Goal: Contribute content: Add original content to the website for others to see

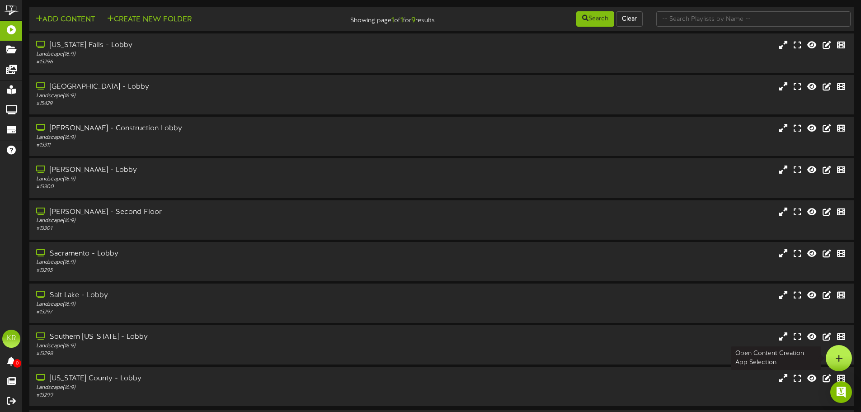
click at [835, 357] on div at bounding box center [839, 358] width 26 height 26
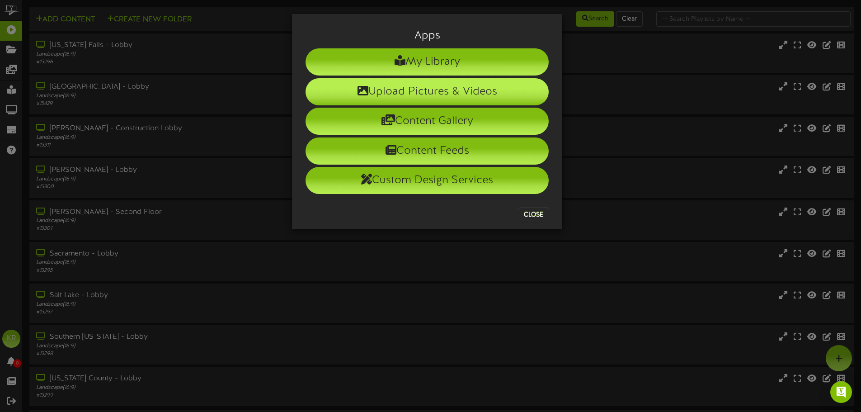
click at [468, 94] on li "Upload Pictures & Videos" at bounding box center [427, 91] width 243 height 27
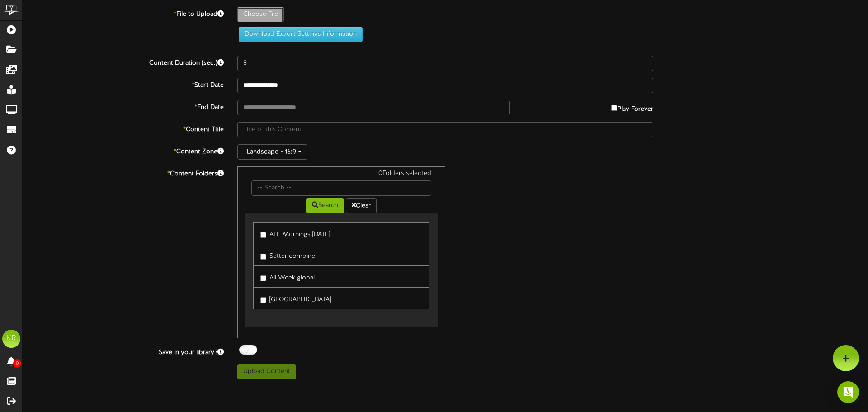
type input "**********"
type input "INSTALLS10-9"
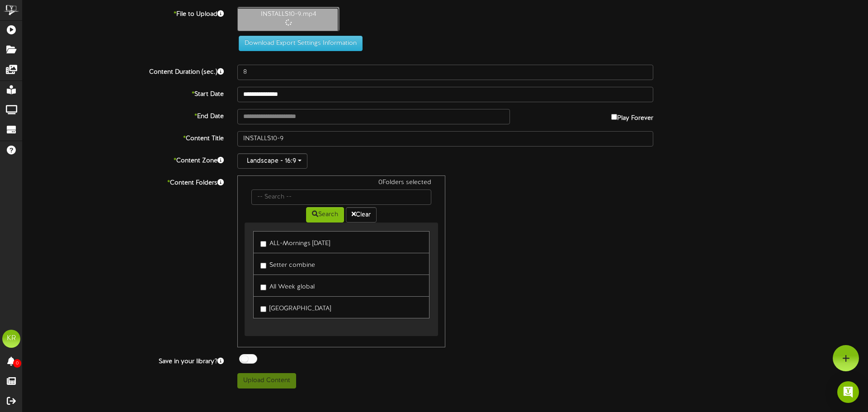
type input "10"
click at [289, 118] on input "text" at bounding box center [373, 116] width 273 height 15
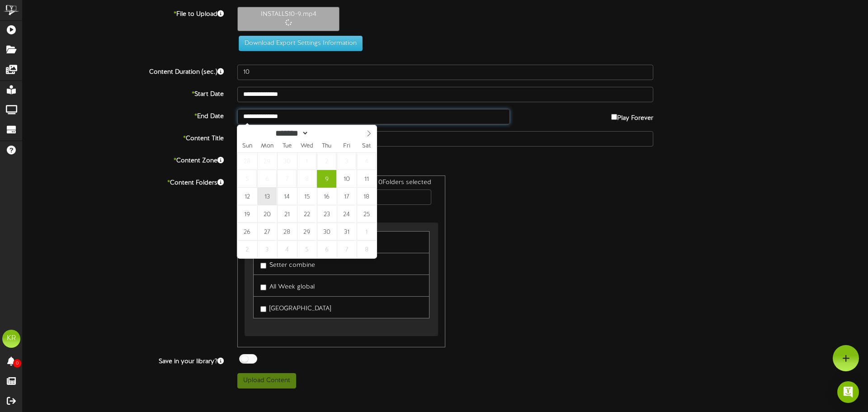
type input "**********"
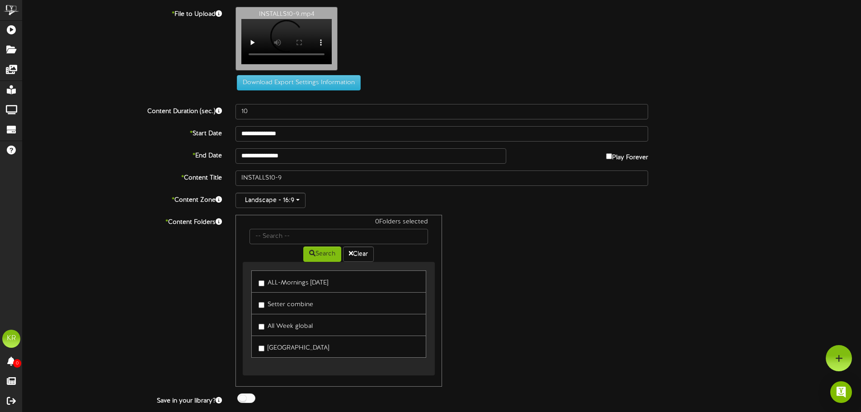
click at [264, 229] on div "0 Folders selected" at bounding box center [339, 222] width 192 height 11
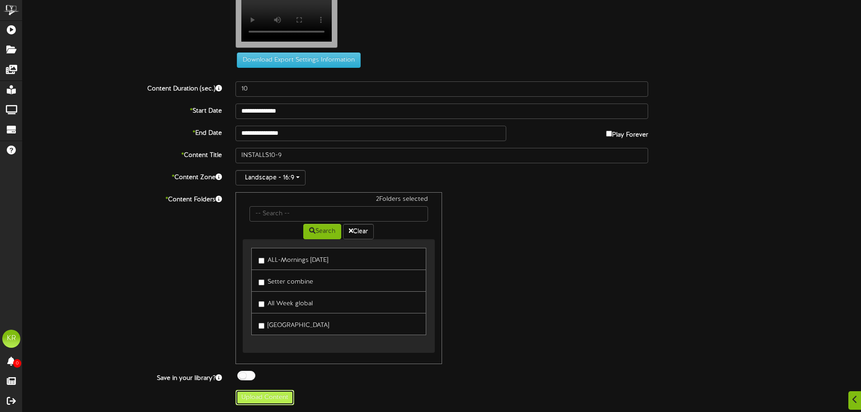
click at [262, 398] on button "Upload Content" at bounding box center [265, 397] width 59 height 15
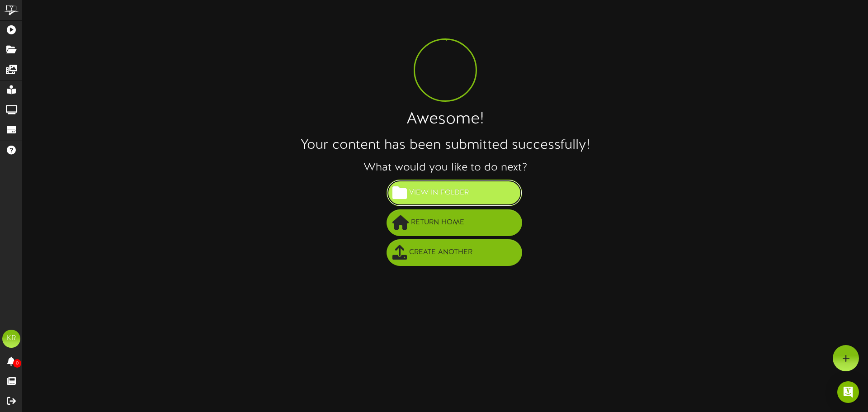
click at [457, 198] on span "View in Folder" at bounding box center [439, 192] width 64 height 15
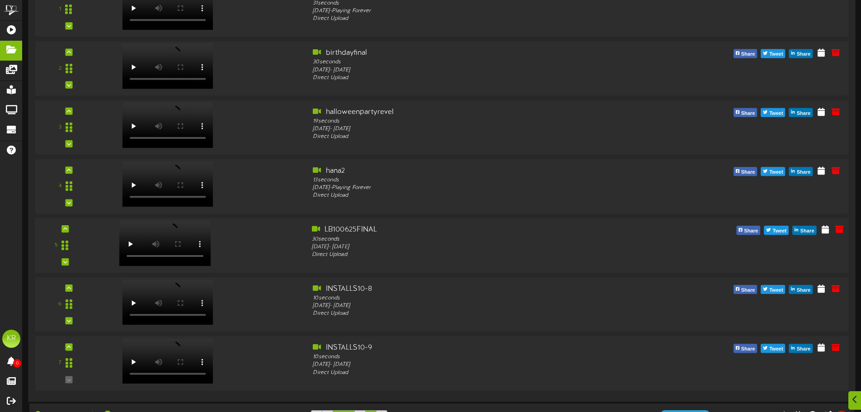
scroll to position [181, 0]
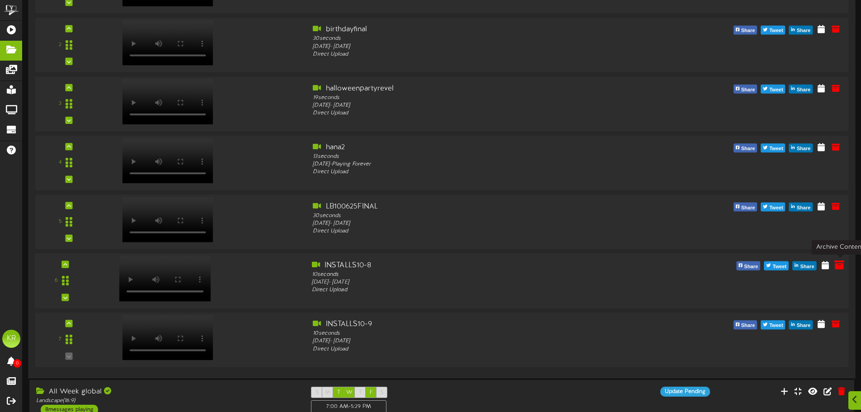
click at [837, 269] on icon at bounding box center [840, 264] width 10 height 10
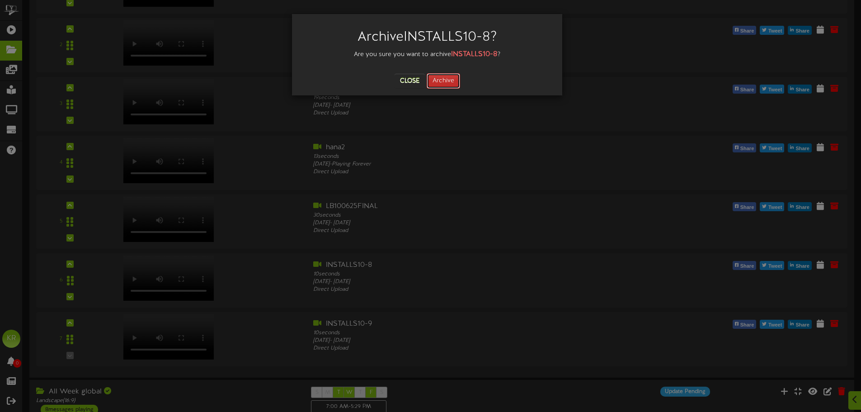
click at [451, 80] on button "Archive" at bounding box center [443, 80] width 33 height 15
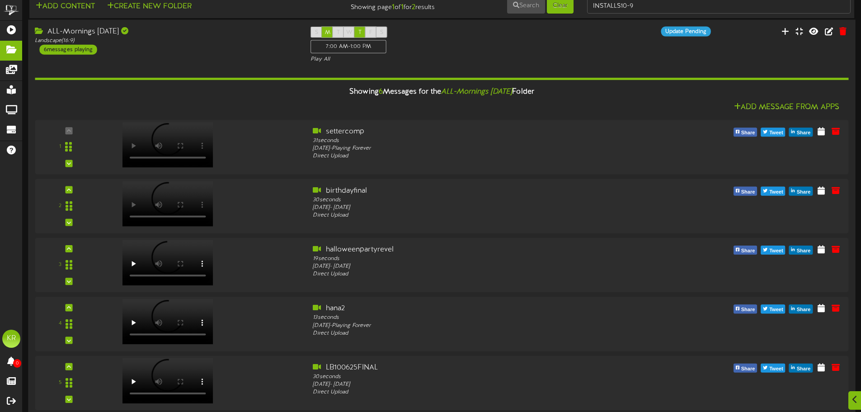
scroll to position [0, 0]
